Goal: Communication & Community: Answer question/provide support

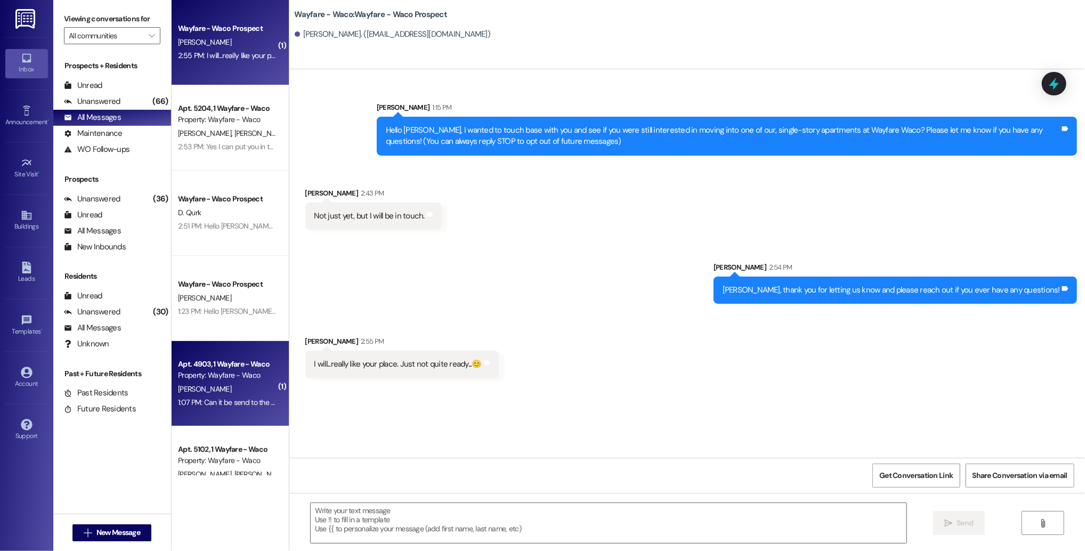
scroll to position [42, 0]
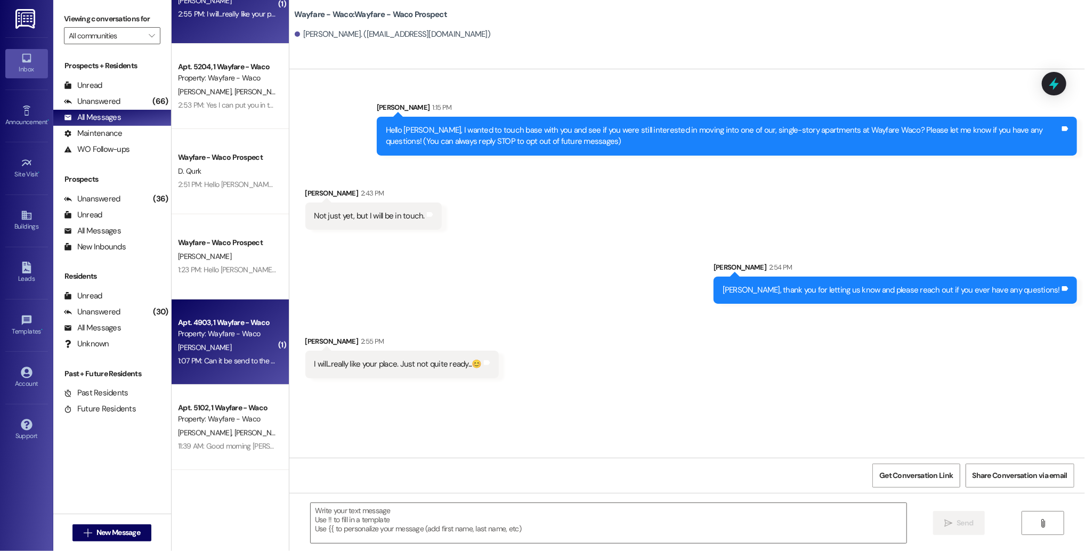
click at [225, 361] on div "1:07 PM: Can it be send to the other emails that are under me ? 1:07 PM: Can it…" at bounding box center [274, 361] width 193 height 10
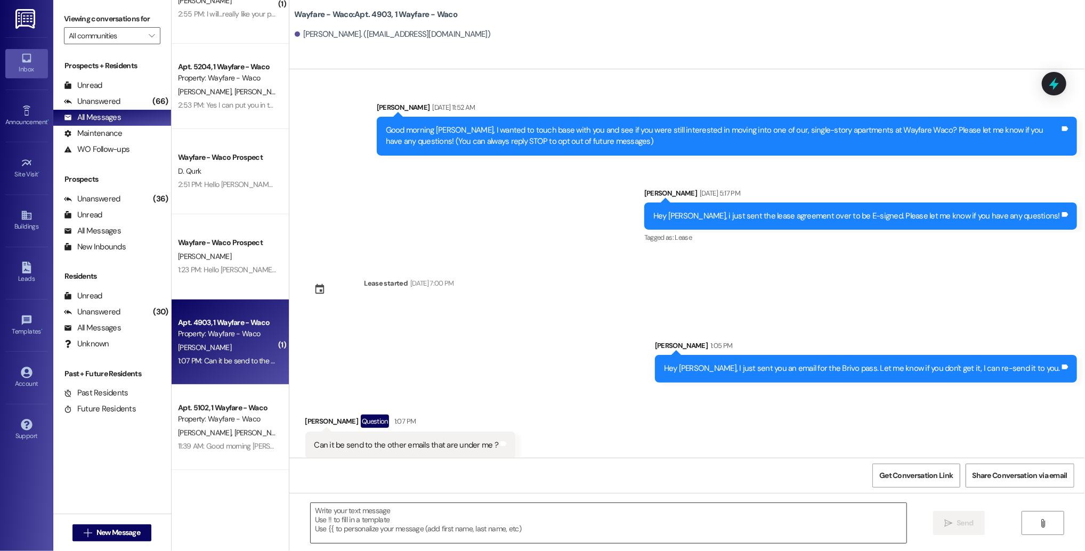
click at [523, 523] on textarea at bounding box center [609, 523] width 596 height 40
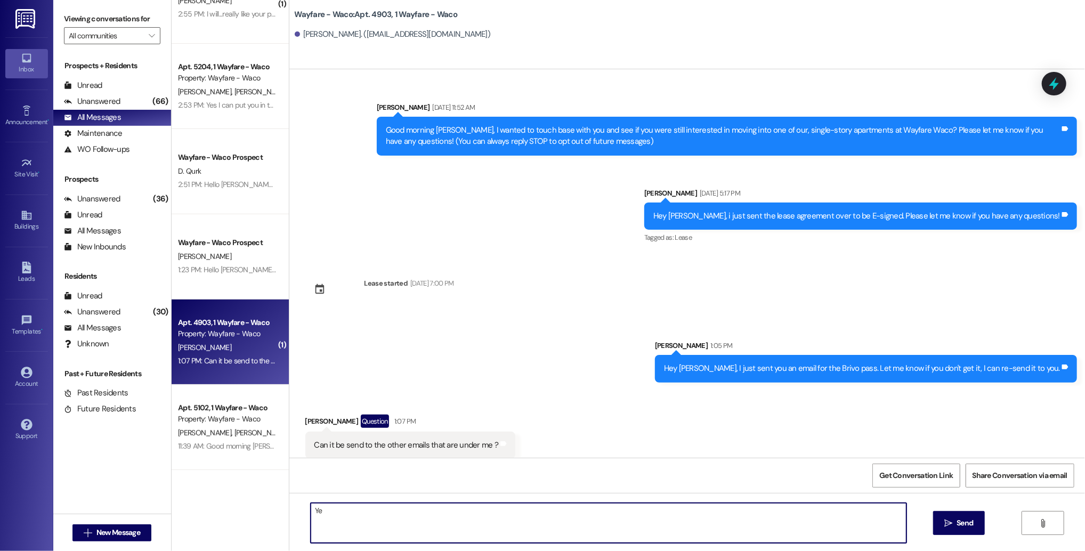
type textarea "Y"
type textarea "We should be able to do that, what is a good email to send it to?"
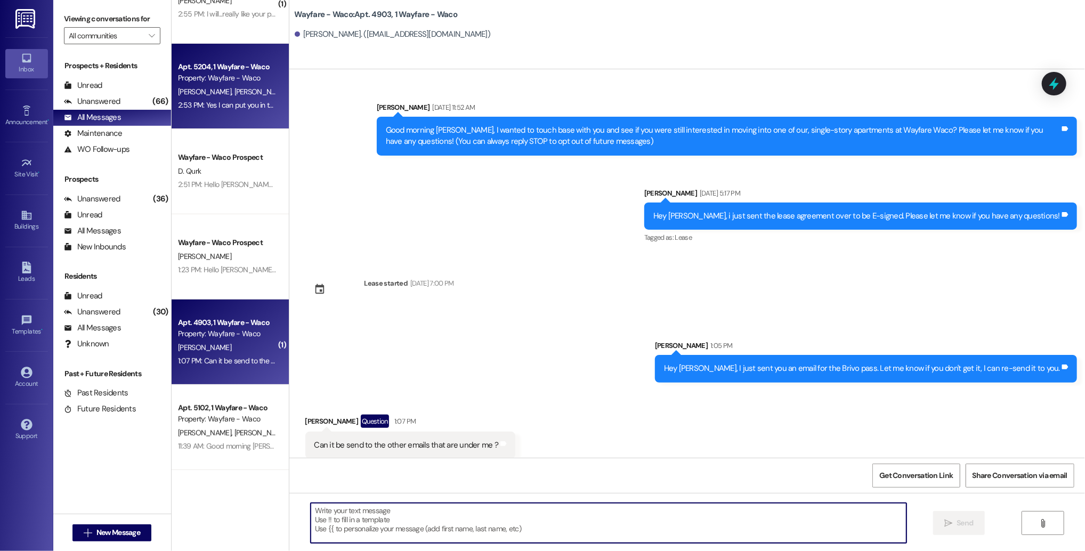
scroll to position [0, 0]
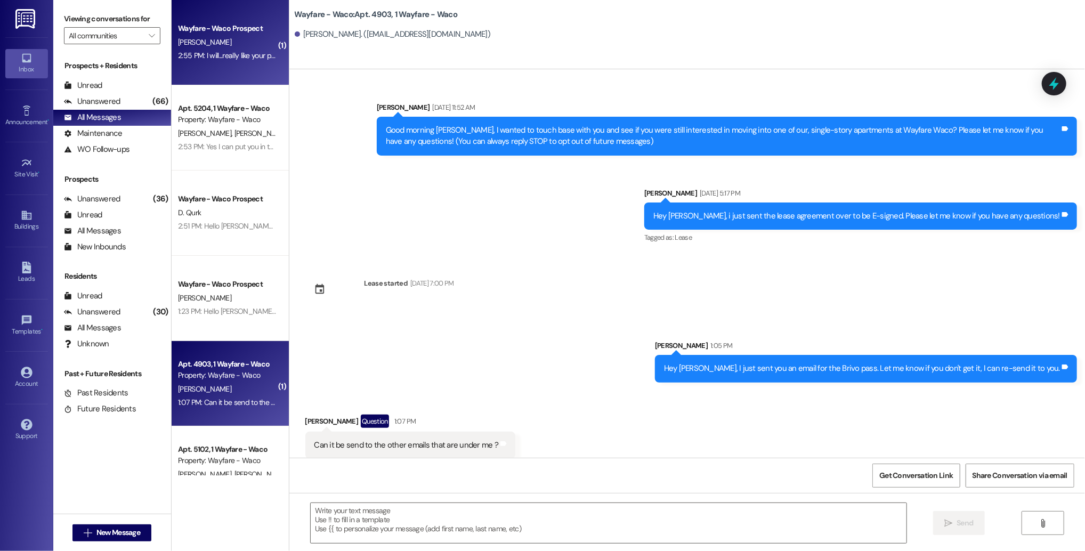
click at [217, 53] on div "2:55 PM: I will...really like your place. Just not quite ready...😊 2:55 PM: I w…" at bounding box center [269, 56] width 183 height 10
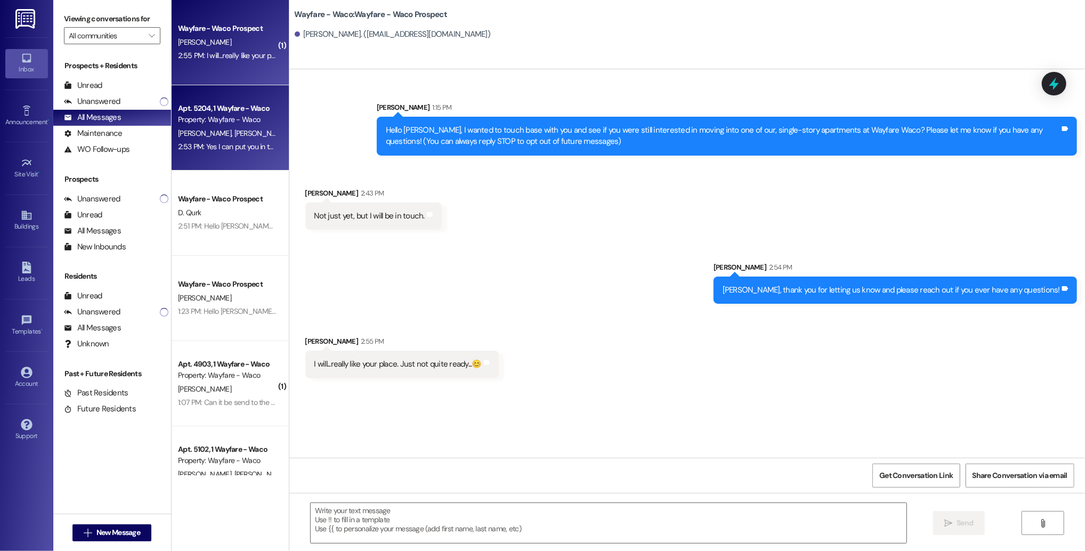
click at [222, 142] on div "2:53 PM: Yes I can put you in the pest control book. What kind of pest do you n…" at bounding box center [426, 147] width 497 height 10
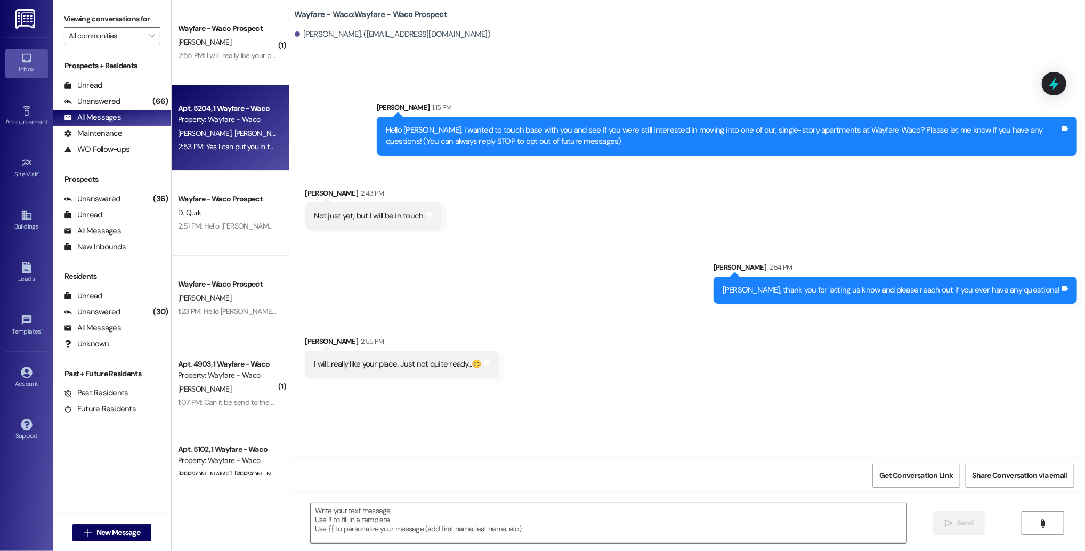
scroll to position [2374, 0]
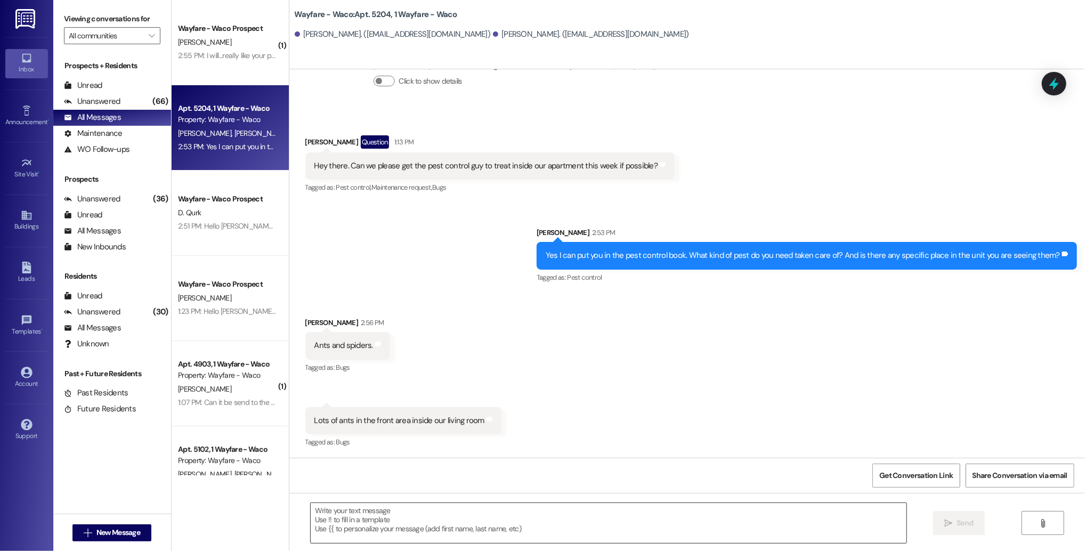
click at [480, 517] on textarea at bounding box center [609, 523] width 596 height 40
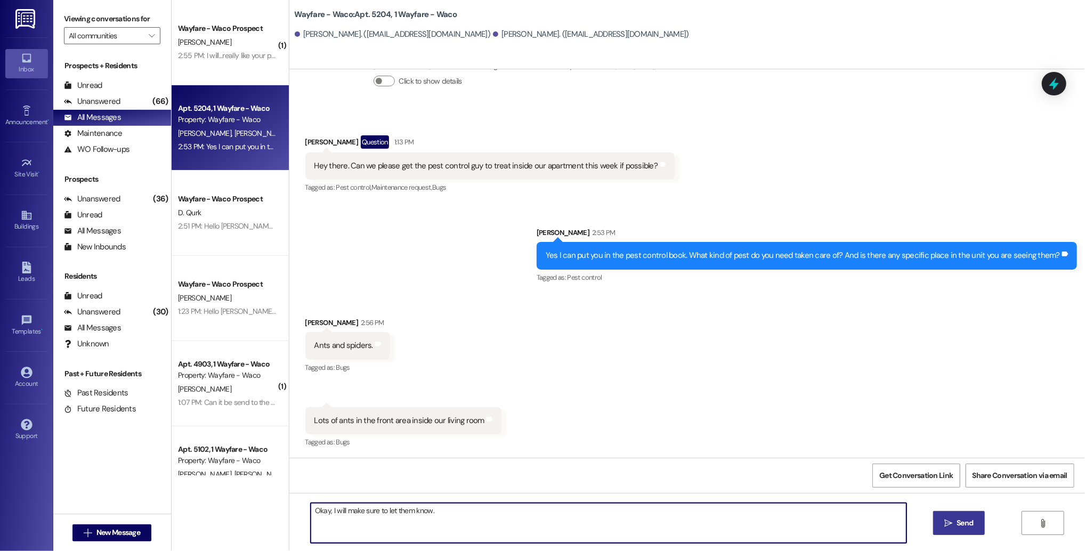
type textarea "Okay, I will make sure to let them know."
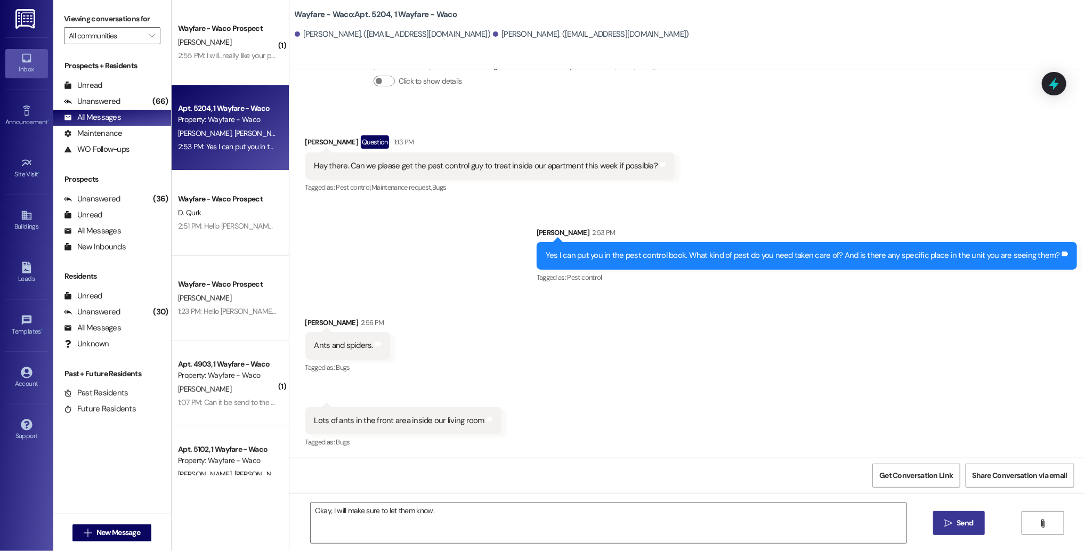
click at [953, 532] on button " Send" at bounding box center [959, 523] width 52 height 24
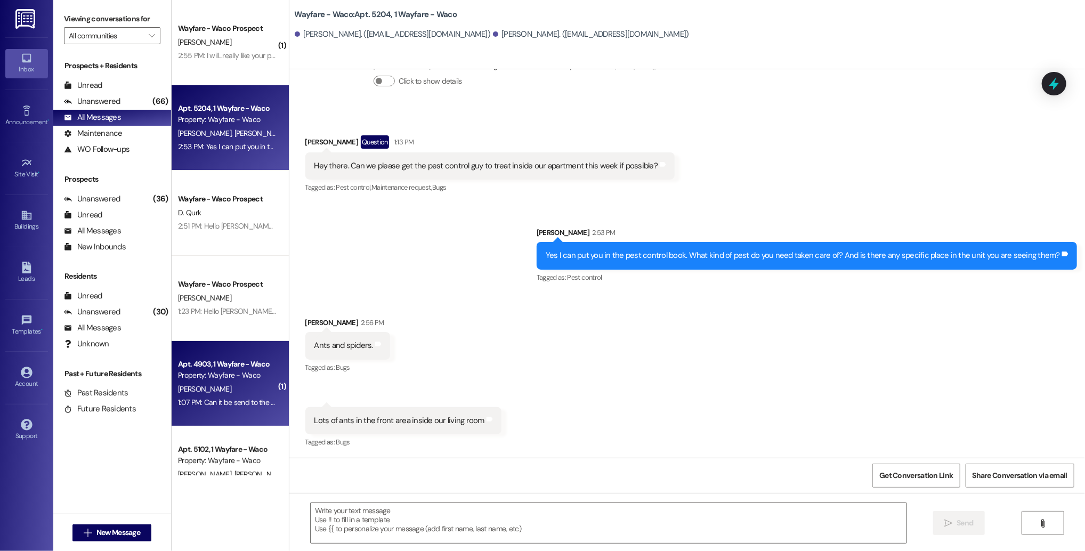
scroll to position [2373, 0]
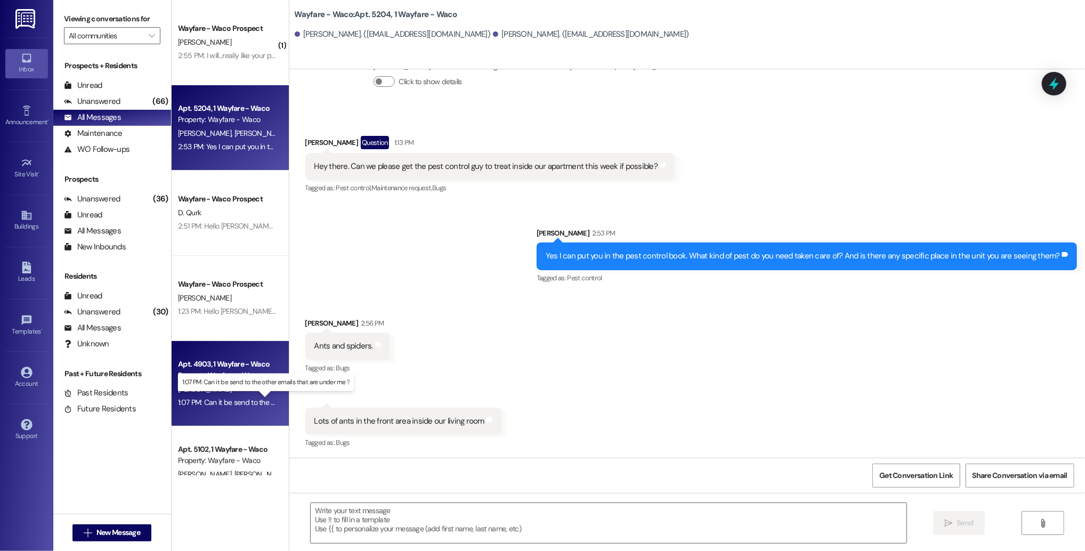
click at [224, 403] on div "1:07 PM: Can it be send to the other emails that are under me ? 1:07 PM: Can it…" at bounding box center [274, 402] width 193 height 10
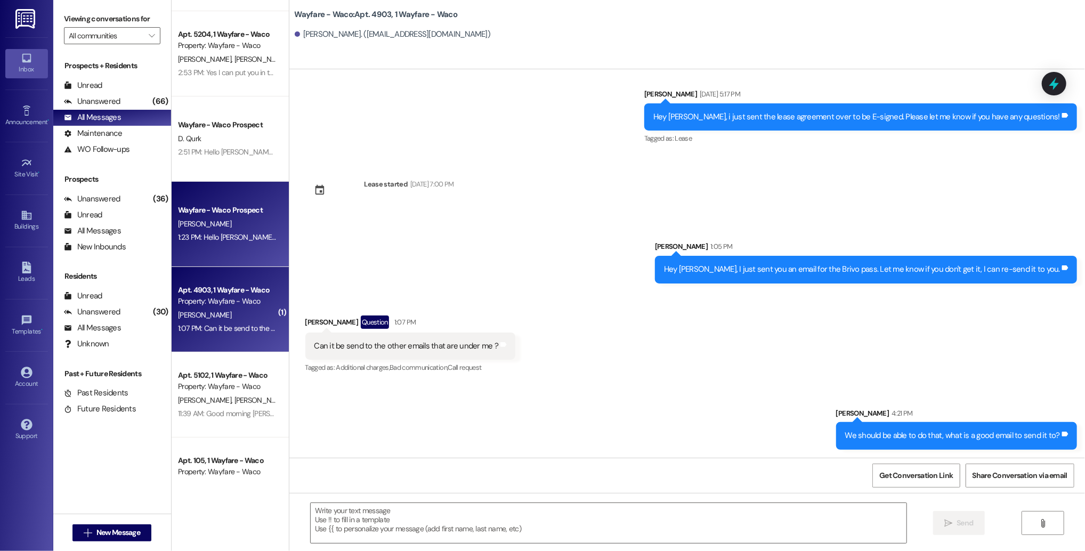
scroll to position [0, 0]
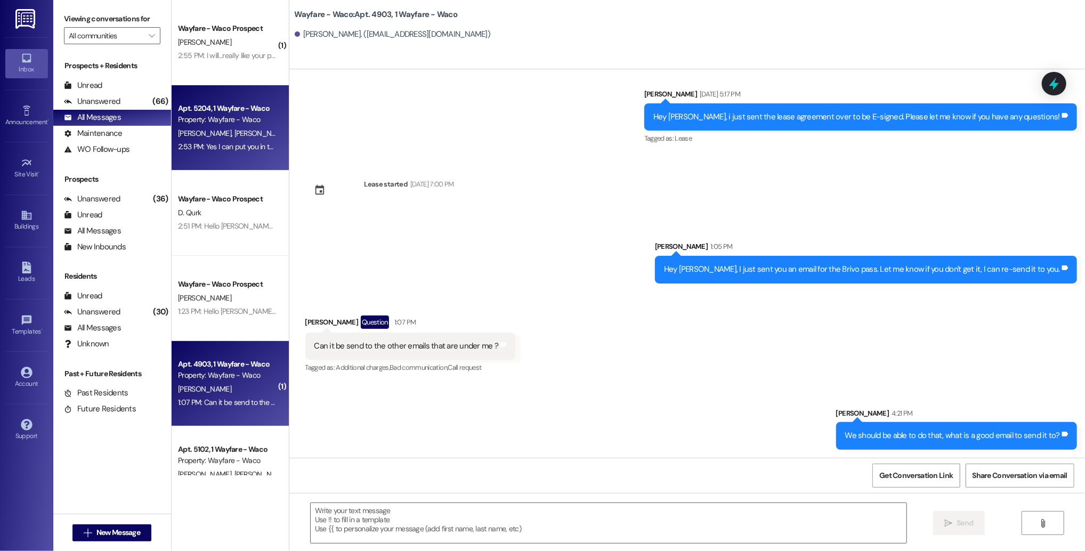
click at [197, 135] on span "[PERSON_NAME]" at bounding box center [206, 133] width 56 height 10
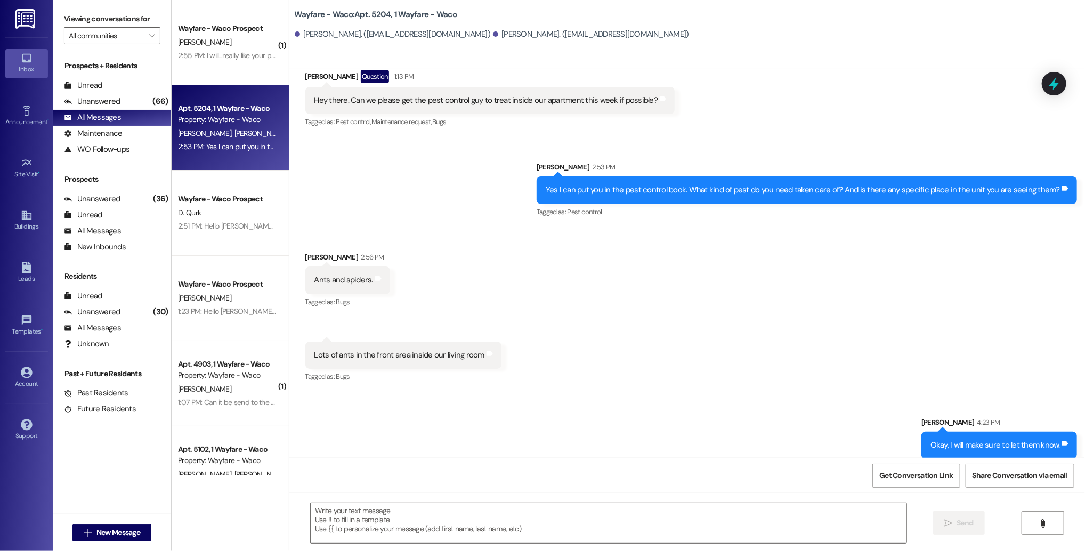
scroll to position [2448, 0]
